Goal: Check status: Check status

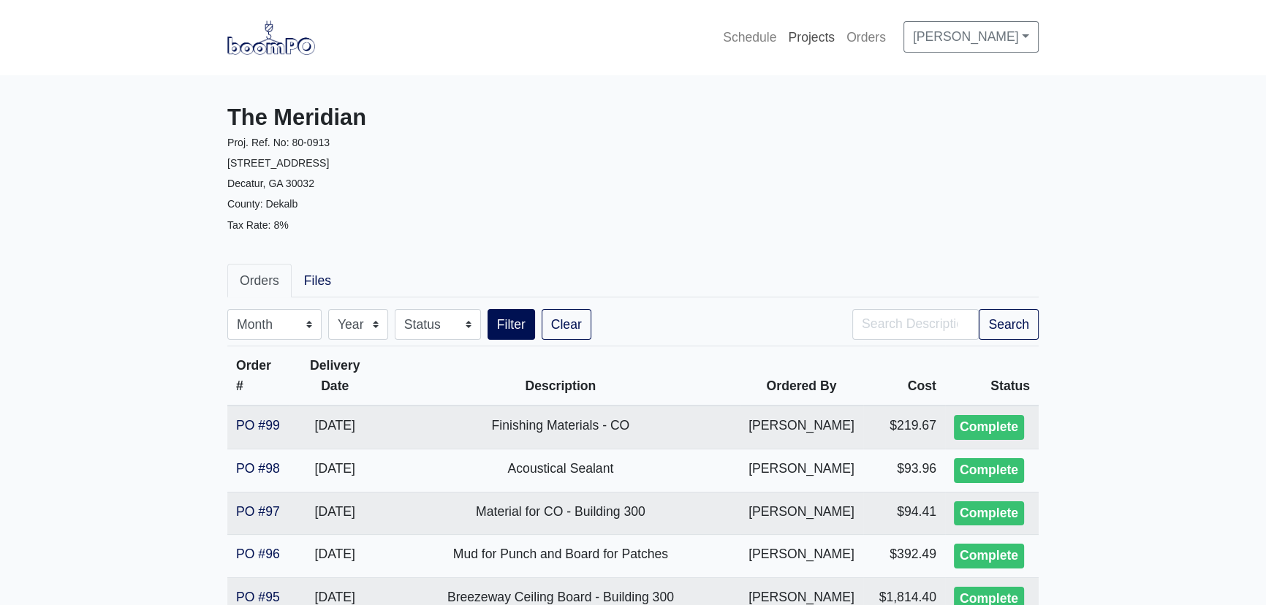
click at [792, 43] on link "Projects" at bounding box center [811, 37] width 58 height 32
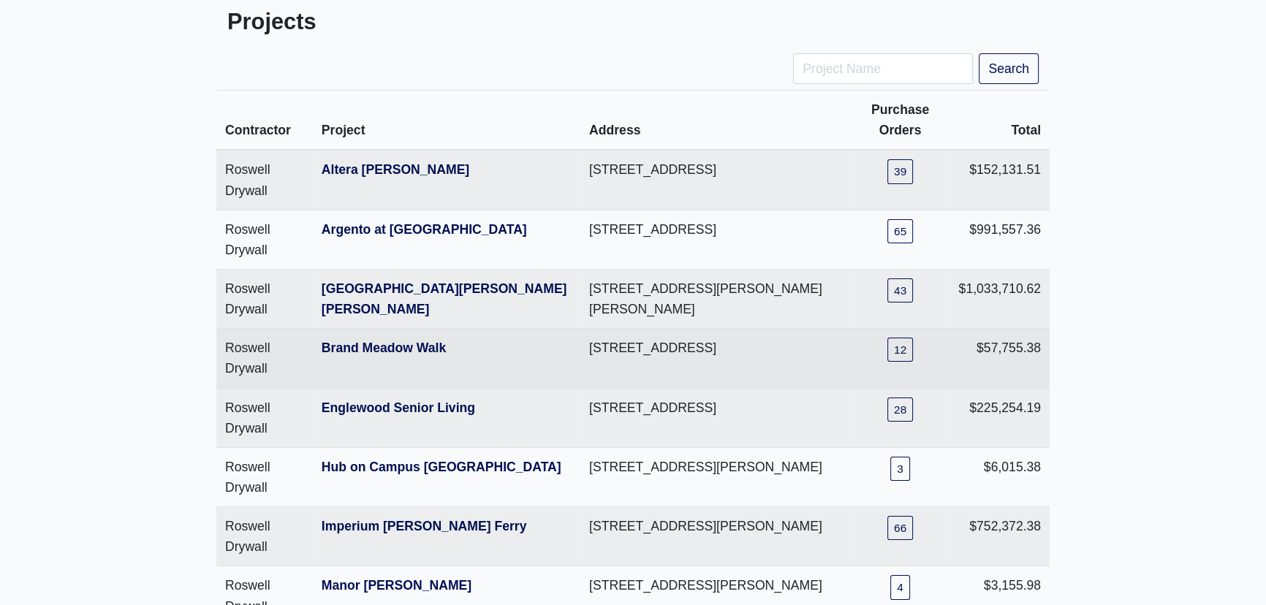
scroll to position [199, 0]
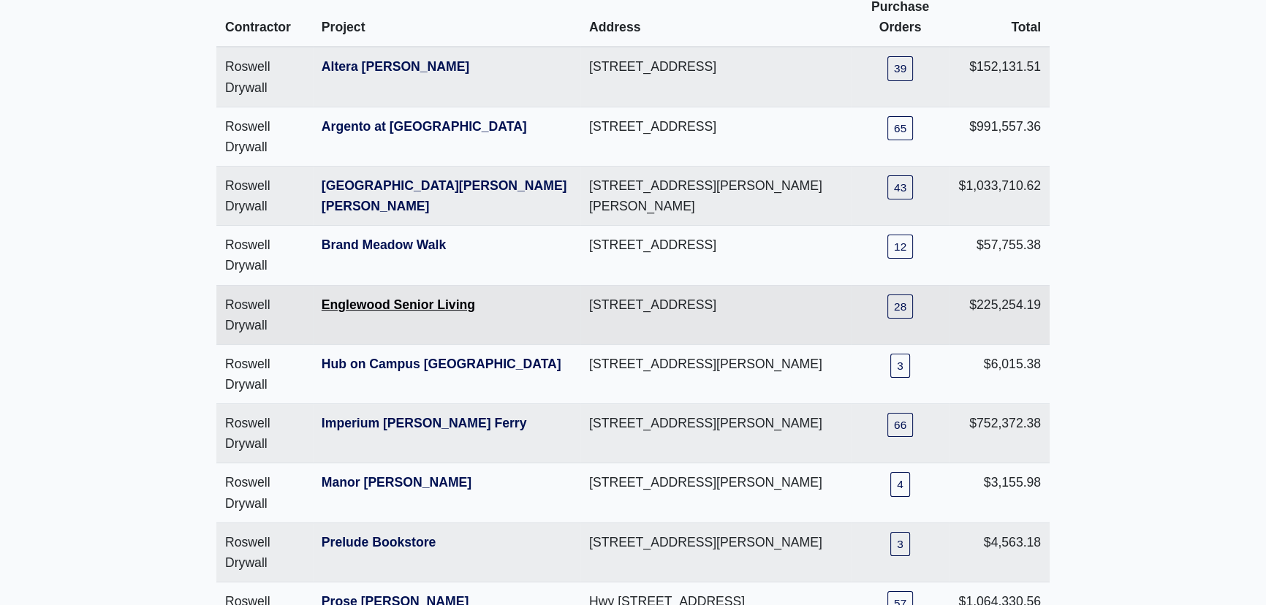
click at [372, 303] on link "Englewood Senior Living" at bounding box center [399, 305] width 154 height 15
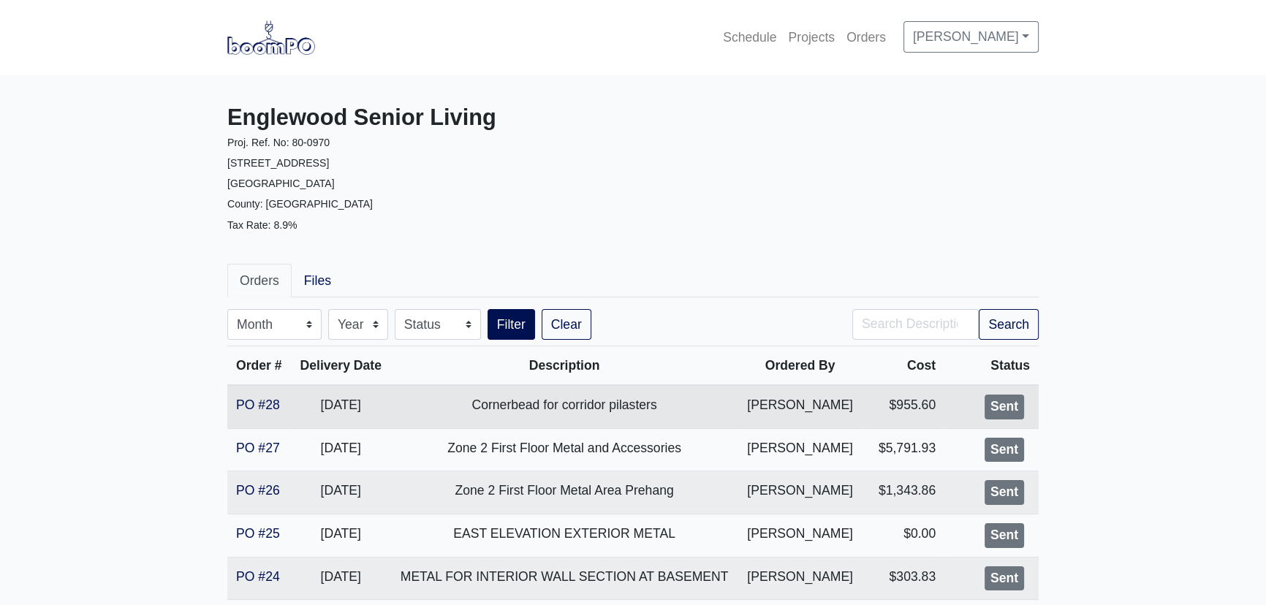
scroll to position [66, 0]
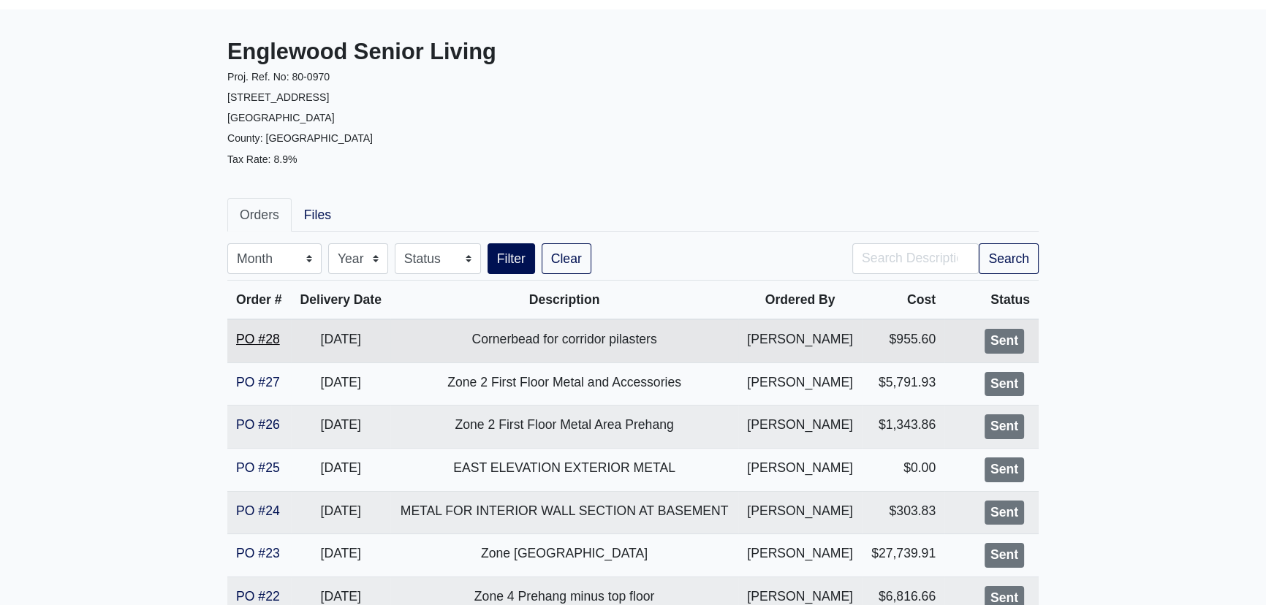
click at [273, 340] on link "PO #28" at bounding box center [258, 339] width 44 height 15
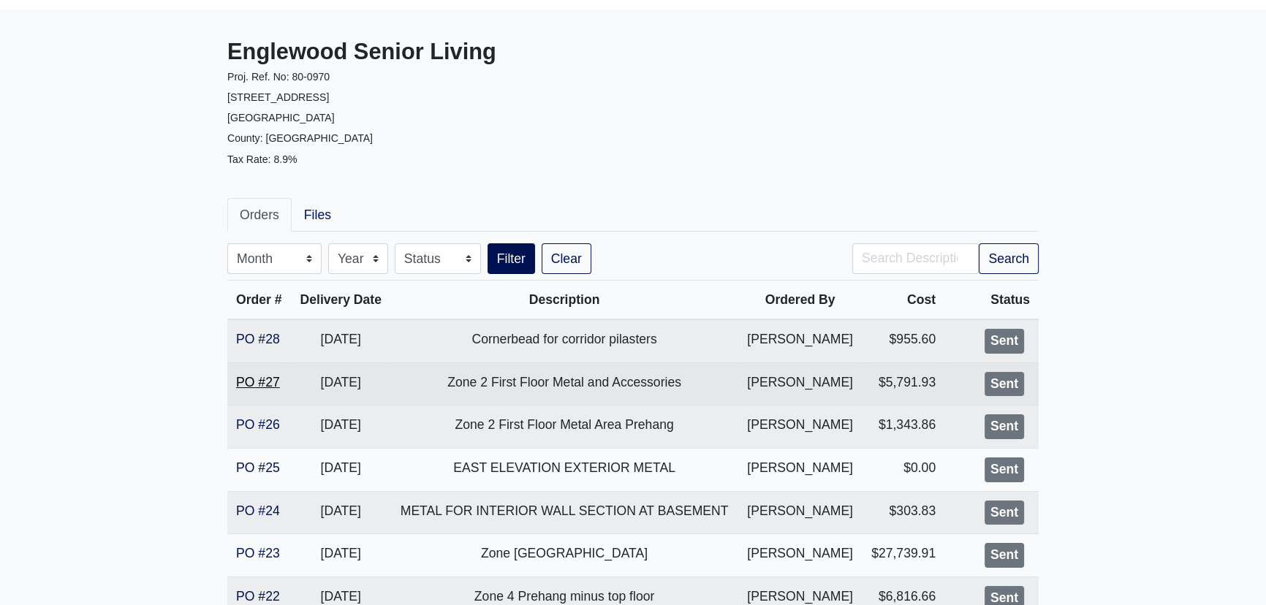
click at [269, 375] on link "PO #27" at bounding box center [258, 382] width 44 height 15
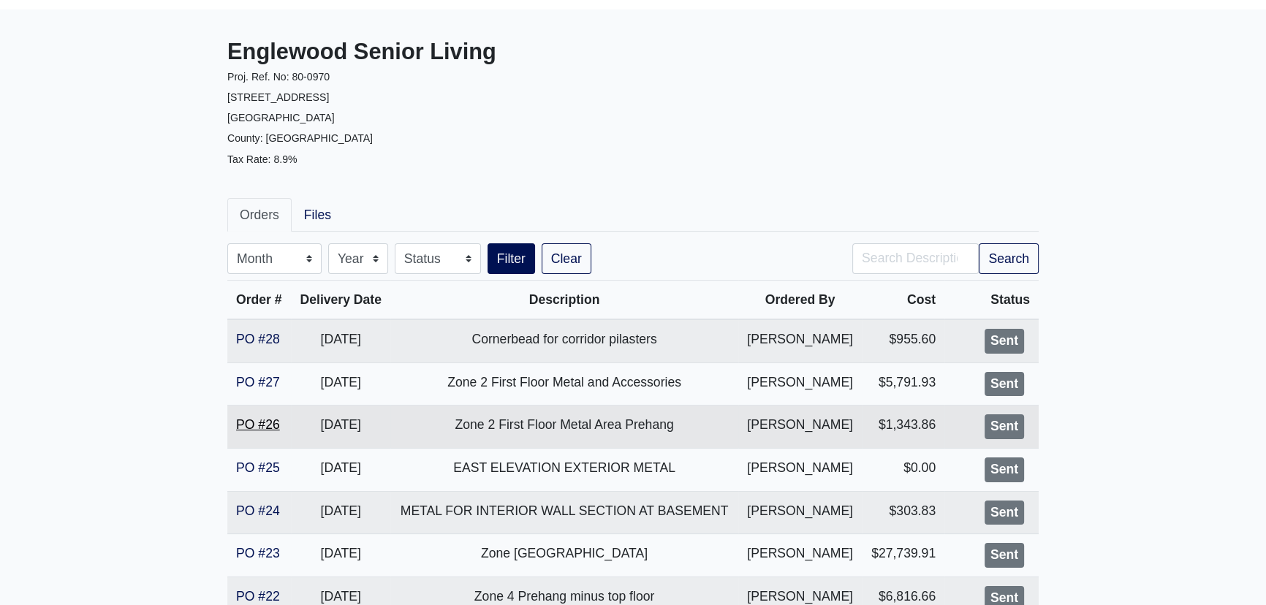
click at [265, 422] on link "PO #26" at bounding box center [258, 425] width 44 height 15
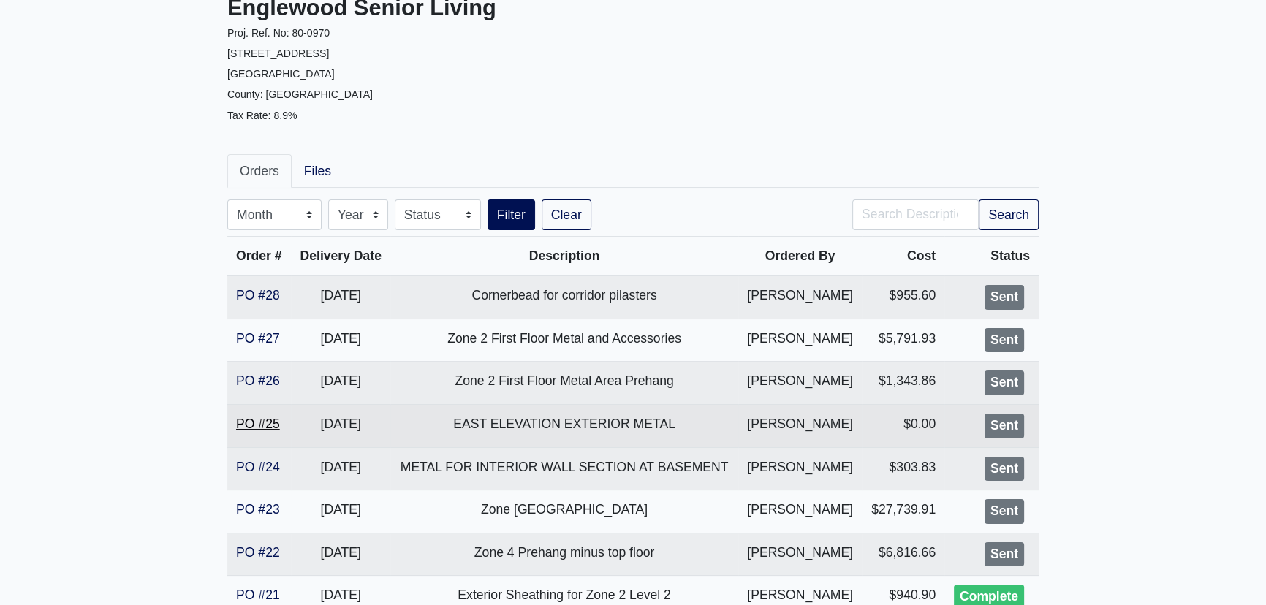
scroll to position [132, 0]
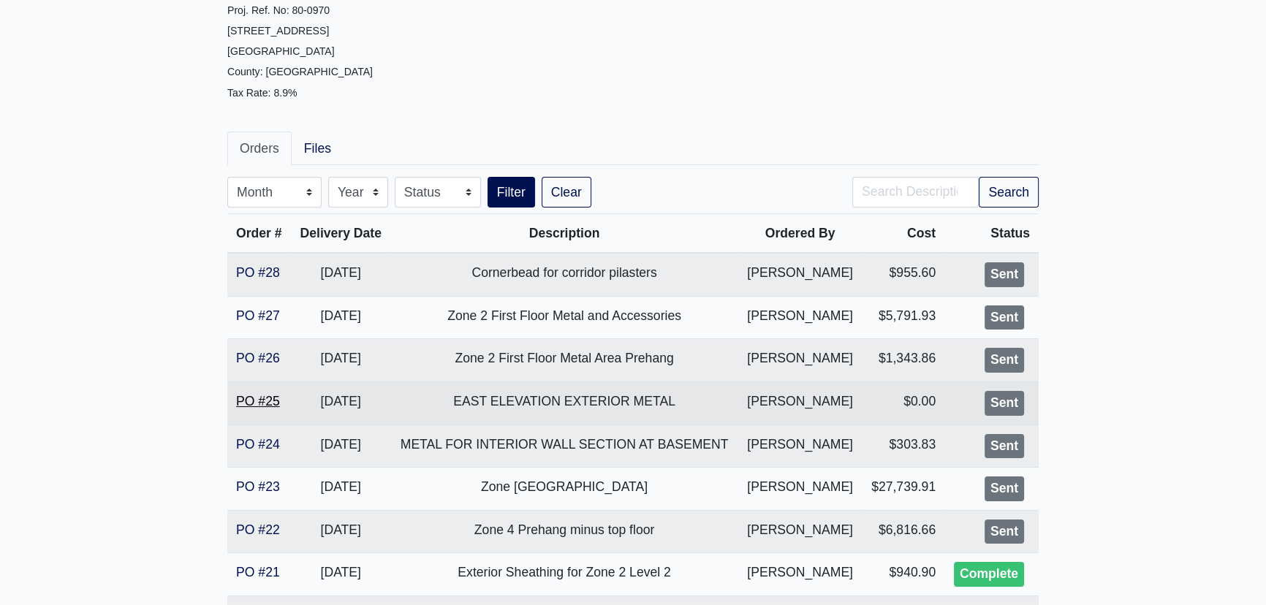
click at [254, 400] on link "PO #25" at bounding box center [258, 401] width 44 height 15
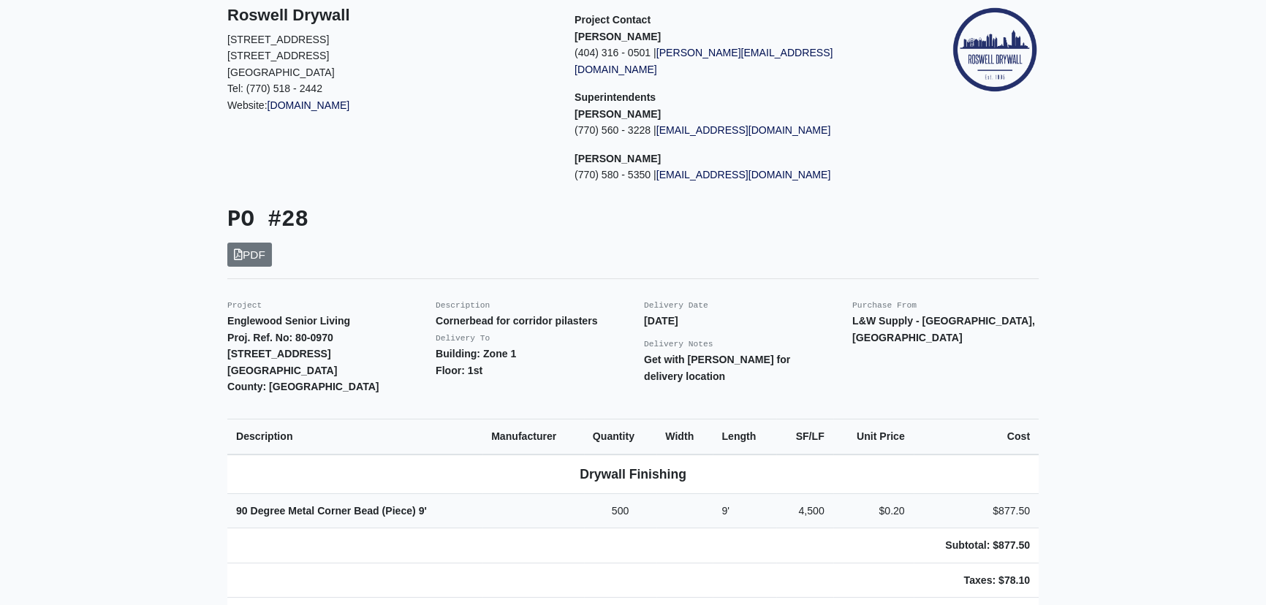
scroll to position [132, 0]
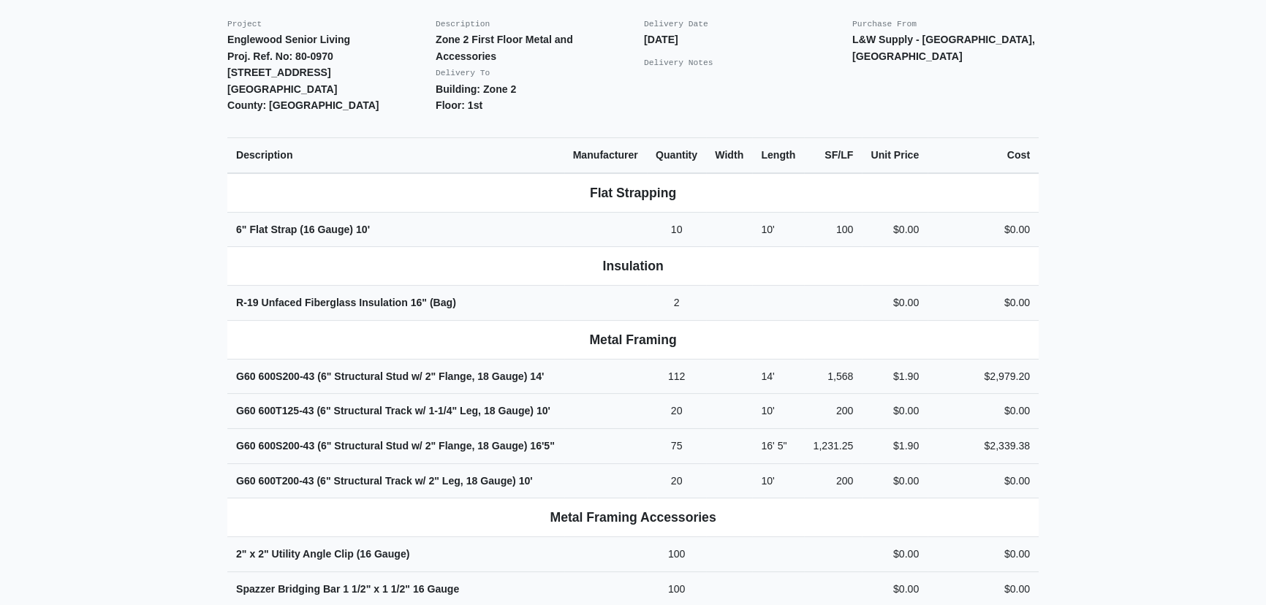
scroll to position [265, 0]
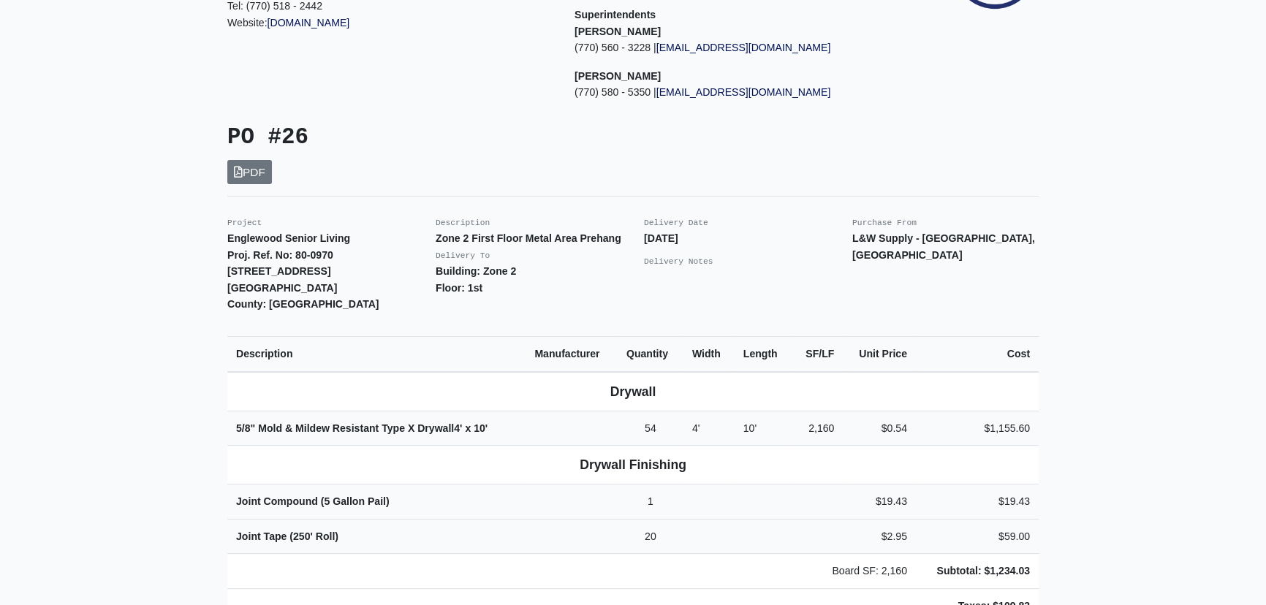
scroll to position [199, 0]
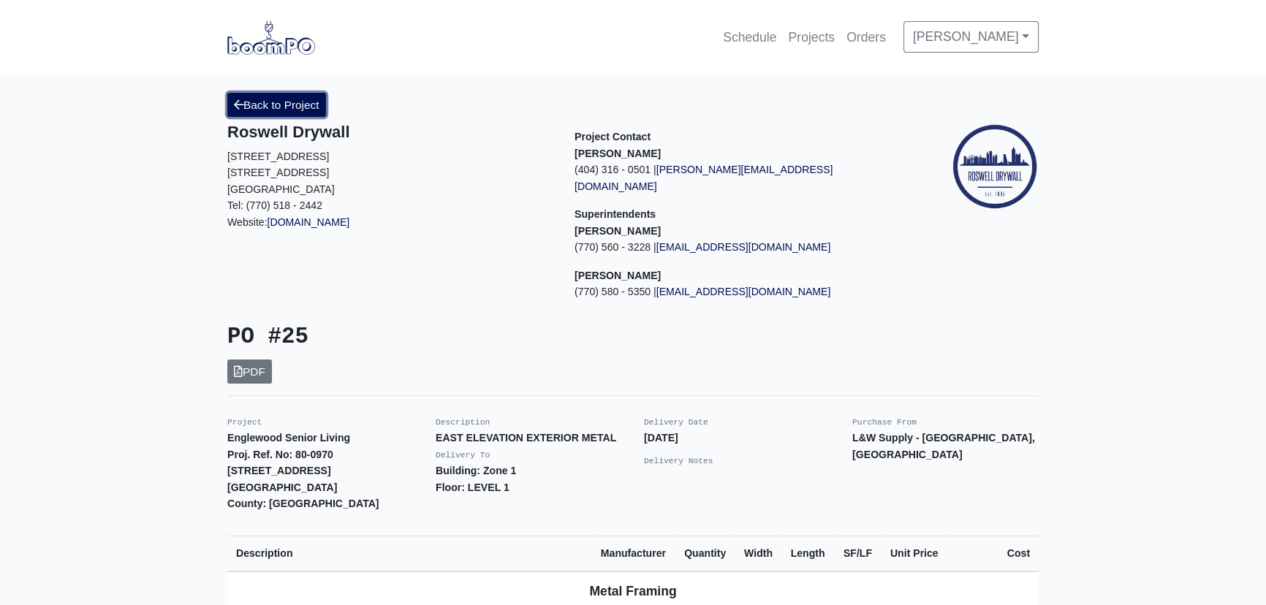
click at [258, 101] on link "Back to Project" at bounding box center [276, 105] width 99 height 24
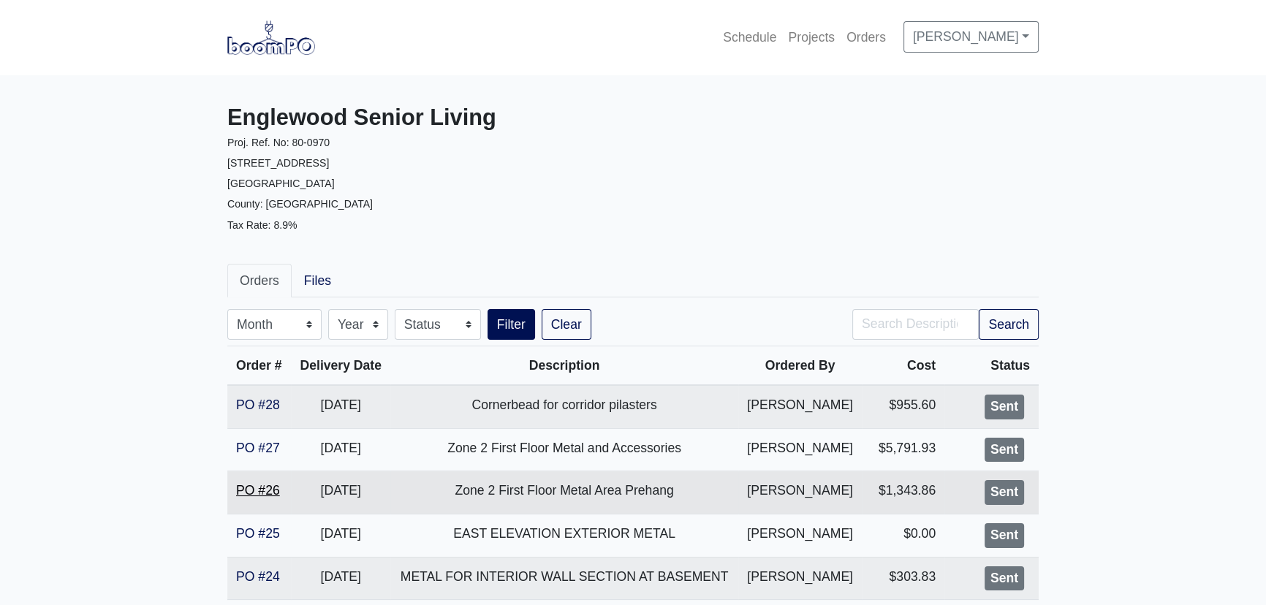
click at [264, 488] on link "PO #26" at bounding box center [258, 490] width 44 height 15
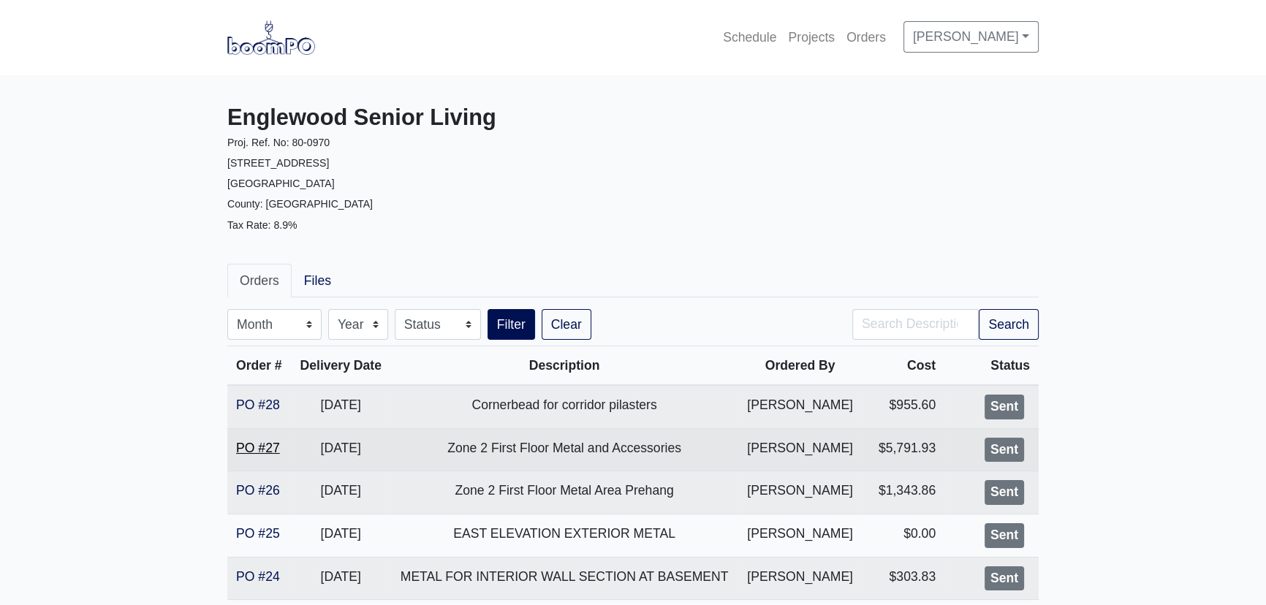
click at [273, 442] on link "PO #27" at bounding box center [258, 448] width 44 height 15
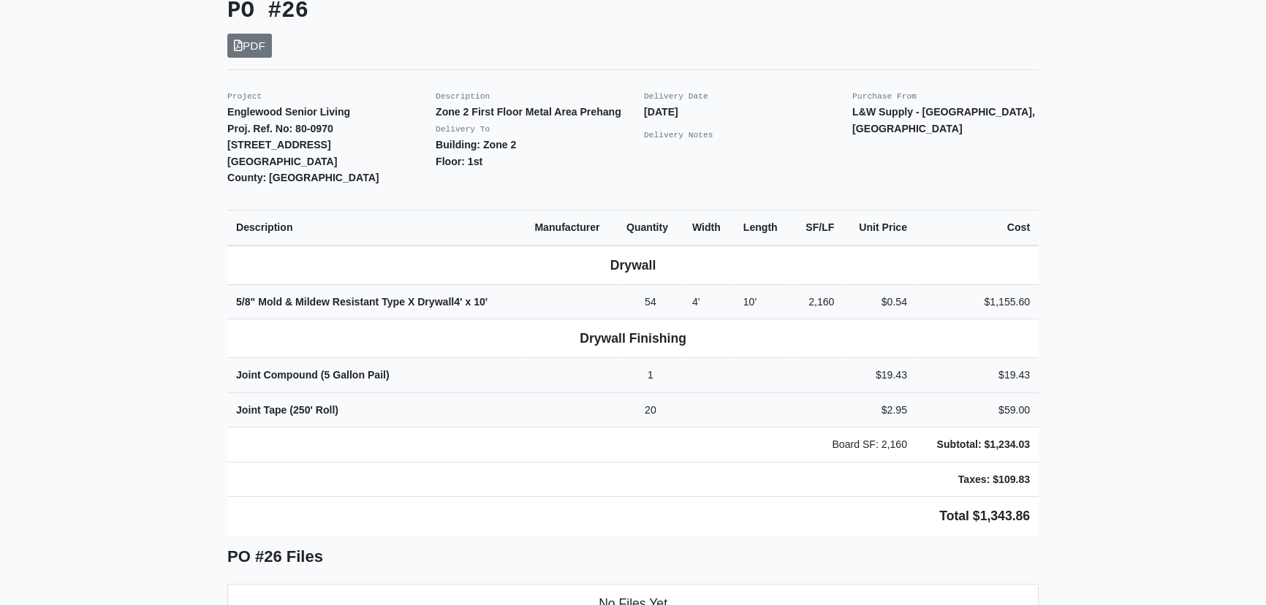
scroll to position [265, 0]
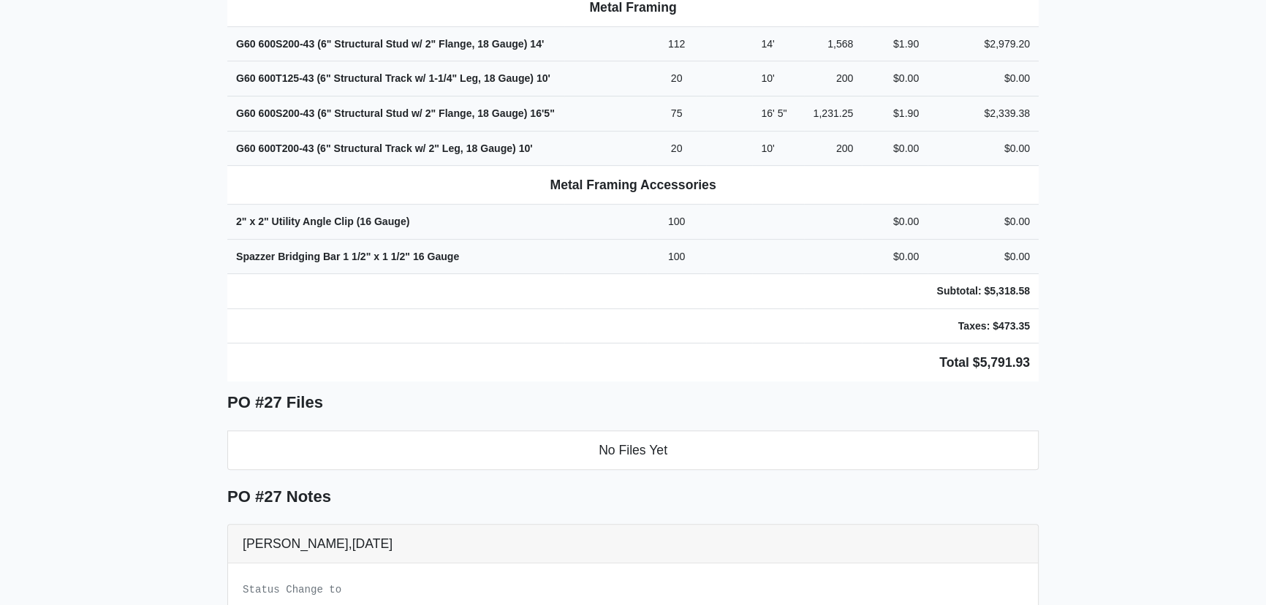
scroll to position [465, 0]
